Goal: Information Seeking & Learning: Check status

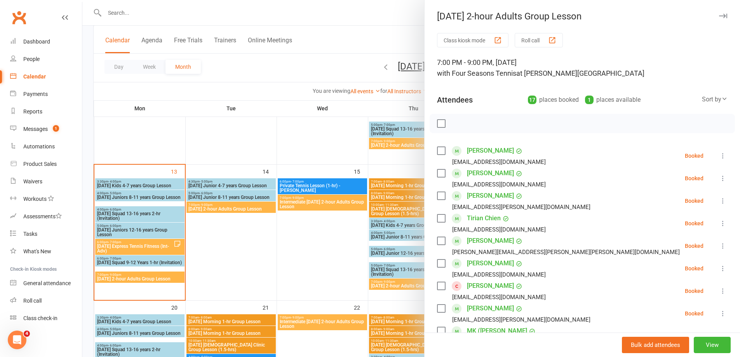
scroll to position [78, 0]
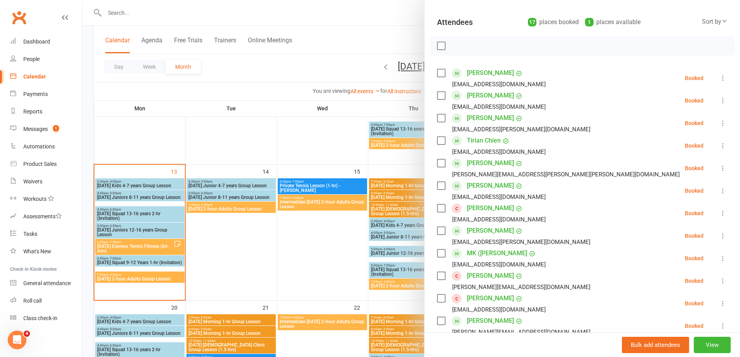
click at [121, 14] on div at bounding box center [411, 178] width 658 height 357
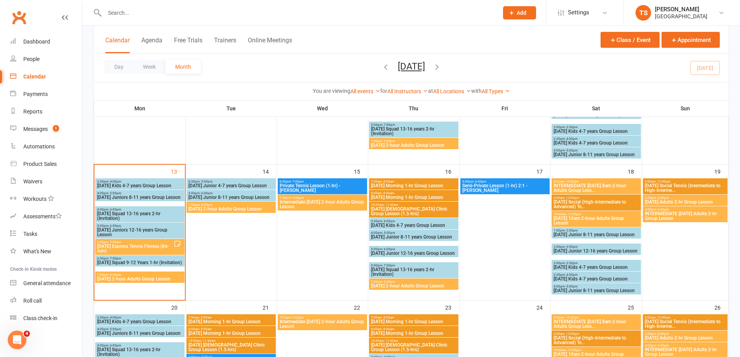
click at [110, 14] on input "text" at bounding box center [297, 12] width 391 height 11
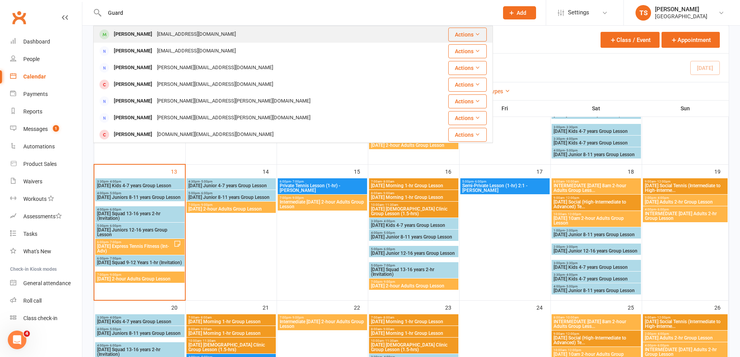
type input "Guard"
click at [155, 33] on div "[EMAIL_ADDRESS][DOMAIN_NAME]" at bounding box center [197, 34] width 84 height 11
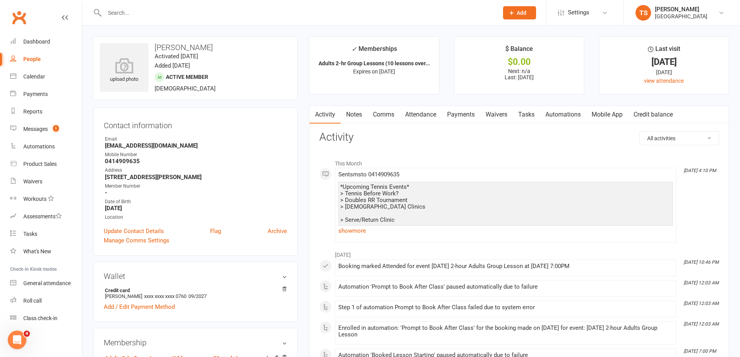
click at [467, 112] on link "Payments" at bounding box center [461, 115] width 38 height 18
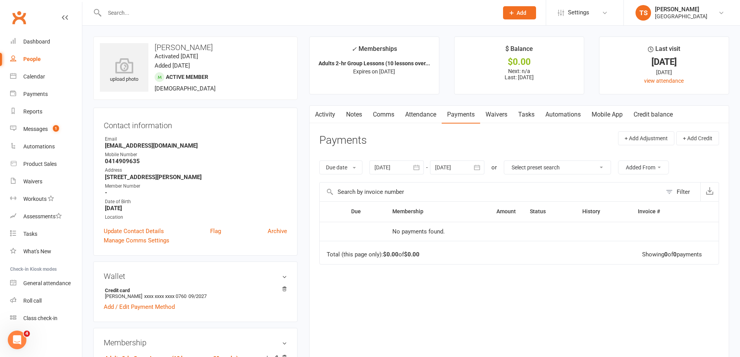
click at [421, 109] on link "Attendance" at bounding box center [421, 115] width 42 height 18
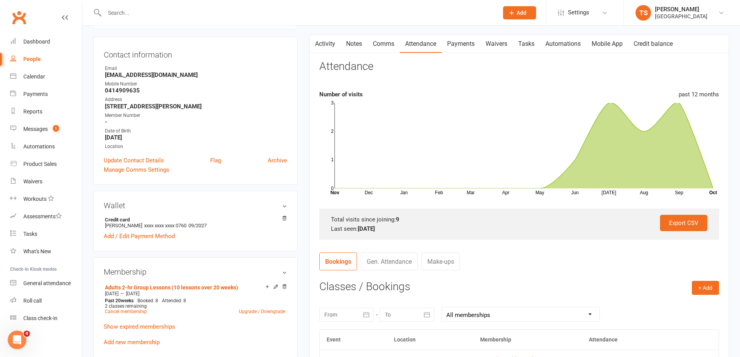
scroll to position [155, 0]
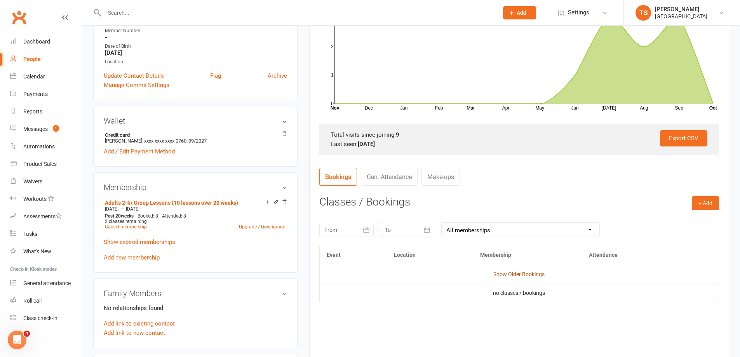
click at [517, 276] on link "Show Older Bookings" at bounding box center [519, 274] width 51 height 6
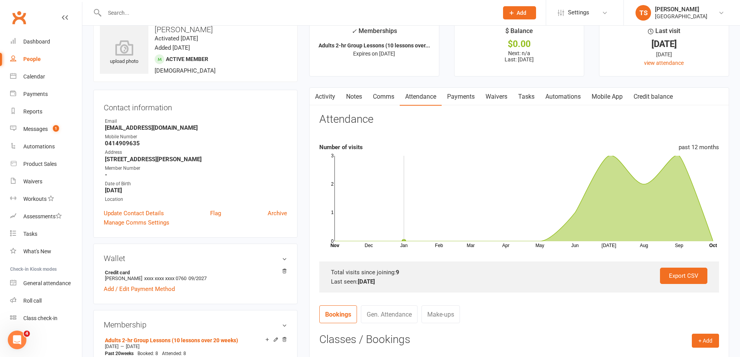
scroll to position [0, 0]
